Goal: Task Accomplishment & Management: Manage account settings

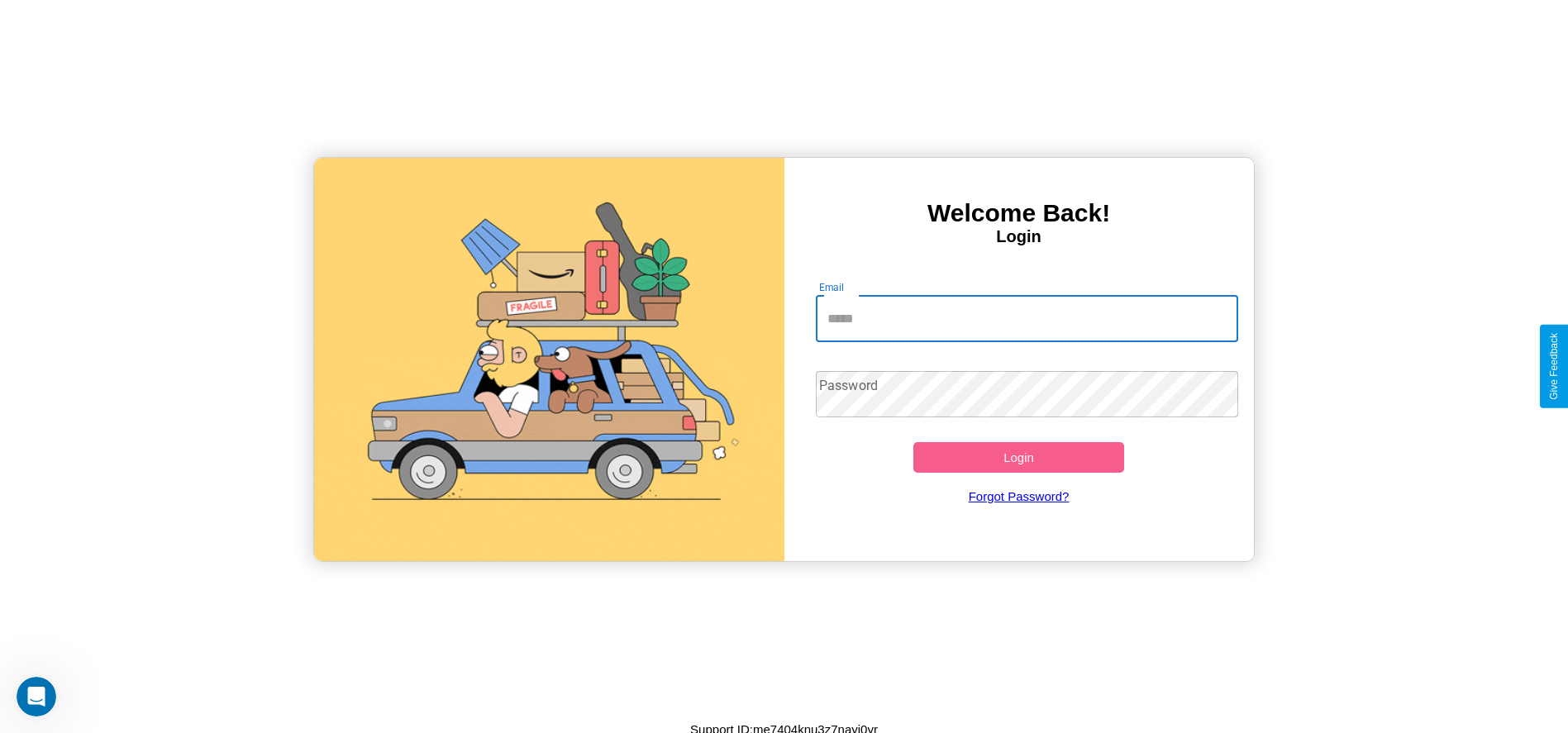
click at [1026, 318] on input "Email" at bounding box center [1026, 318] width 422 height 46
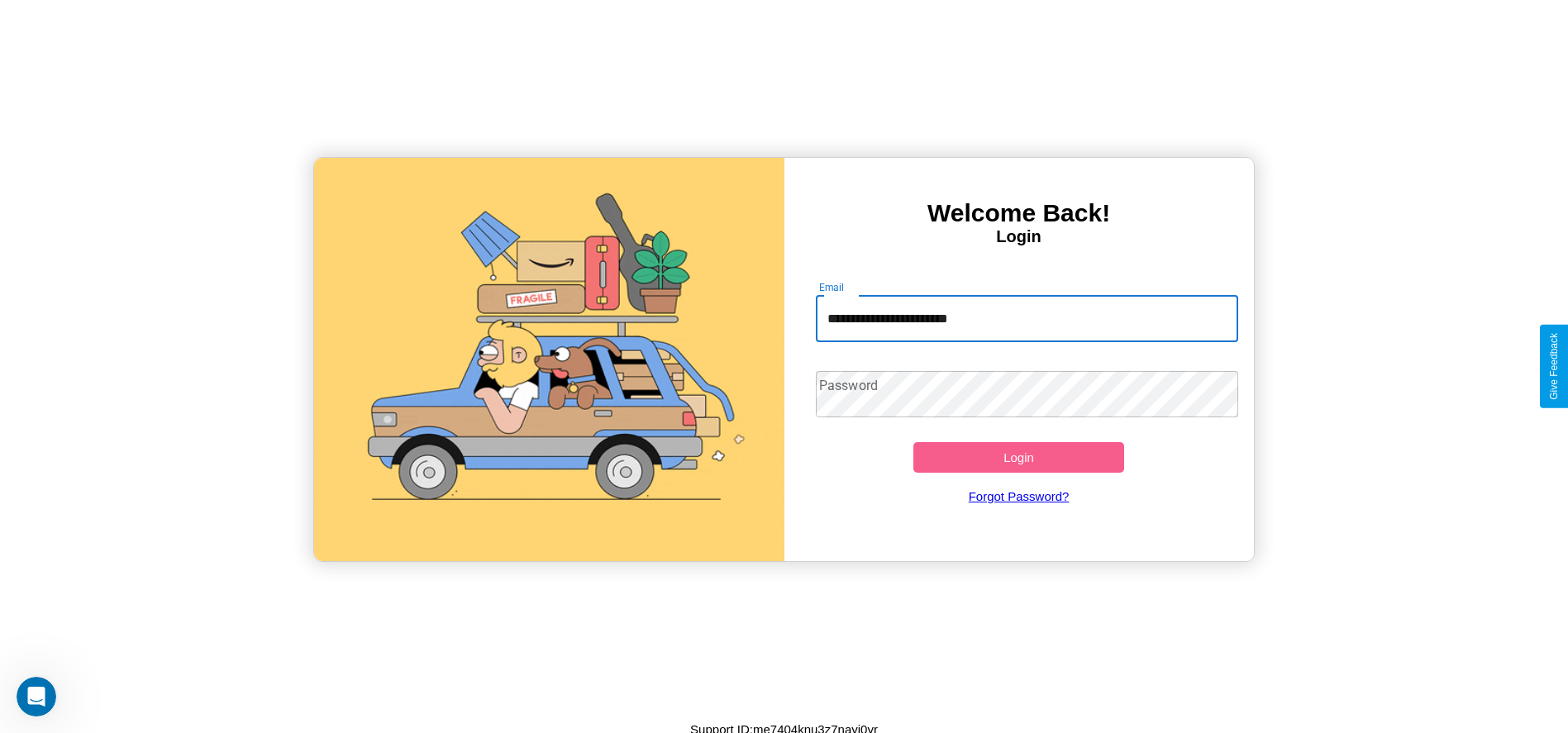
type input "**********"
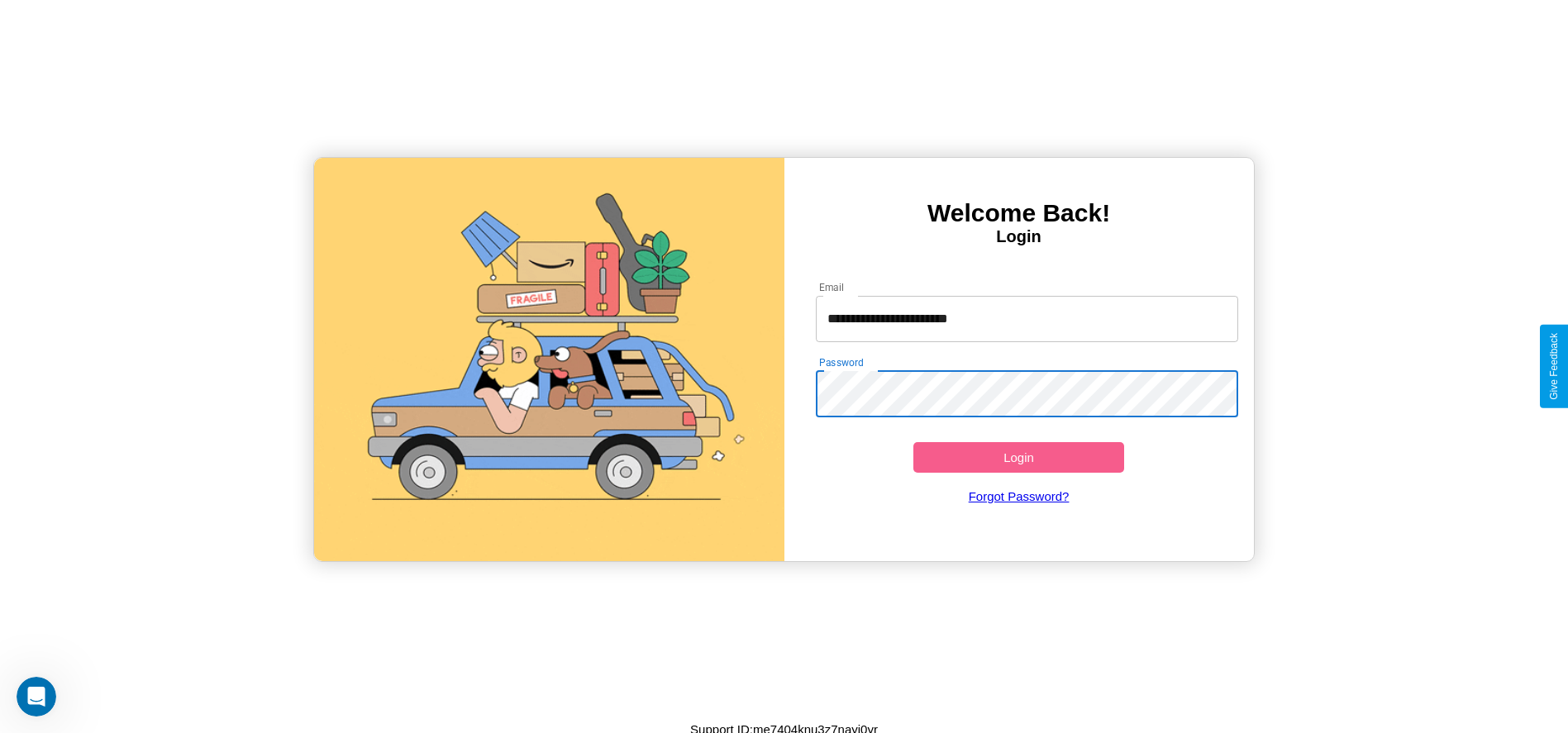
click at [1018, 457] on button "Login" at bounding box center [1019, 457] width 212 height 30
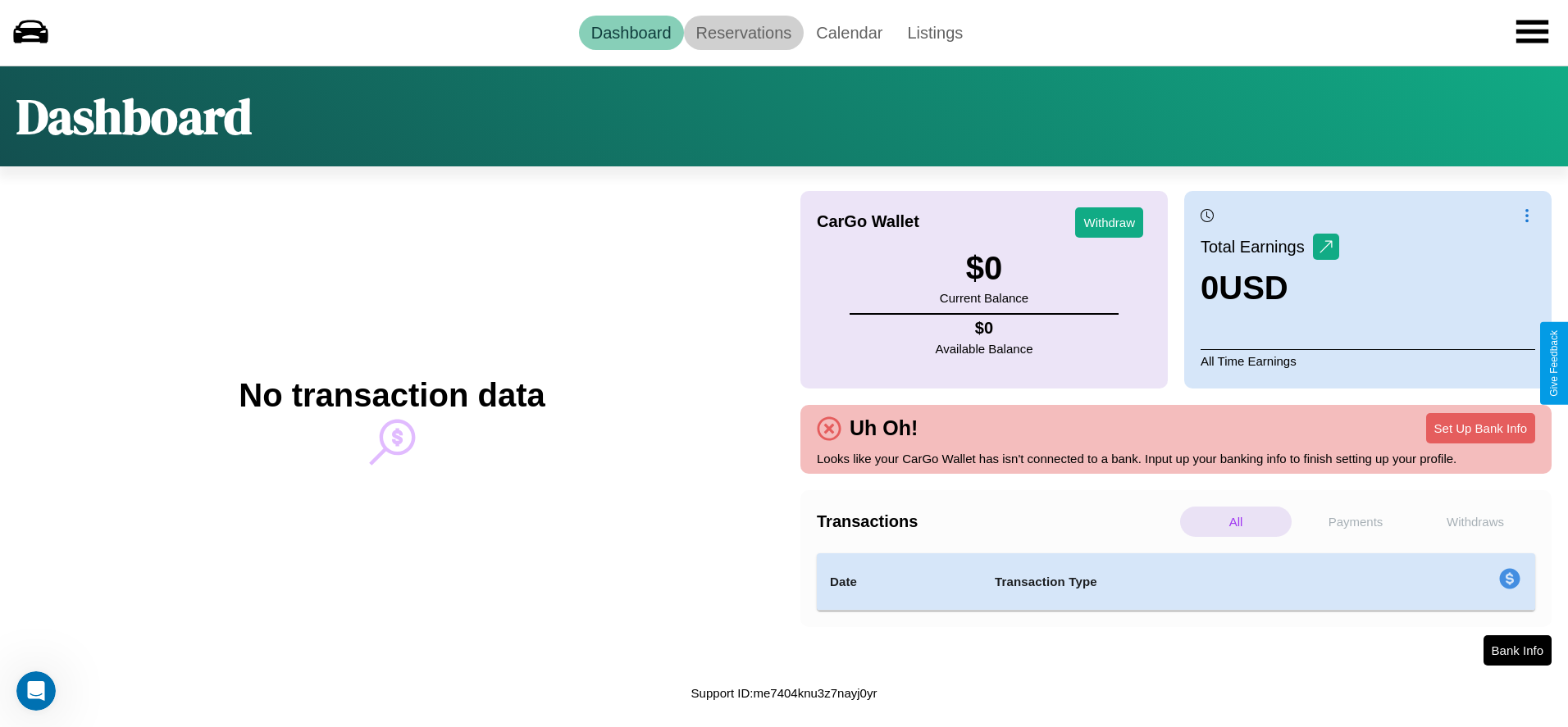
click at [743, 32] on link "Reservations" at bounding box center [744, 33] width 121 height 35
